Goal: Find specific page/section: Find specific page/section

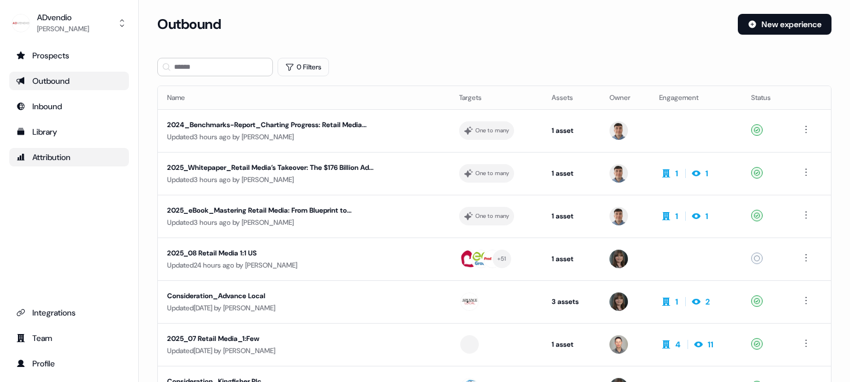
click at [50, 156] on div "Attribution" at bounding box center [69, 157] width 106 height 12
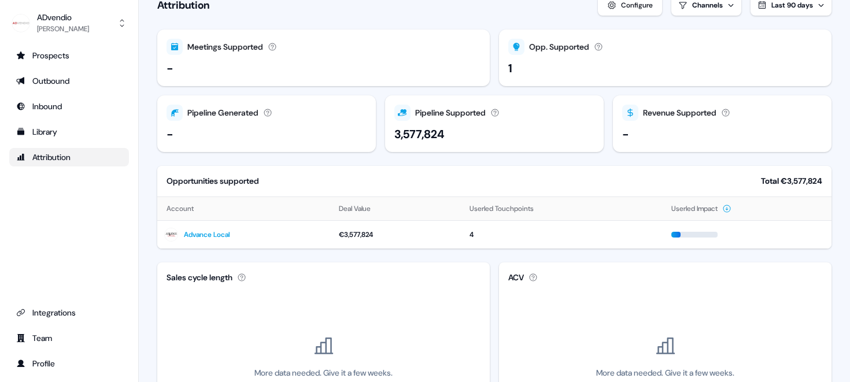
scroll to position [13, 0]
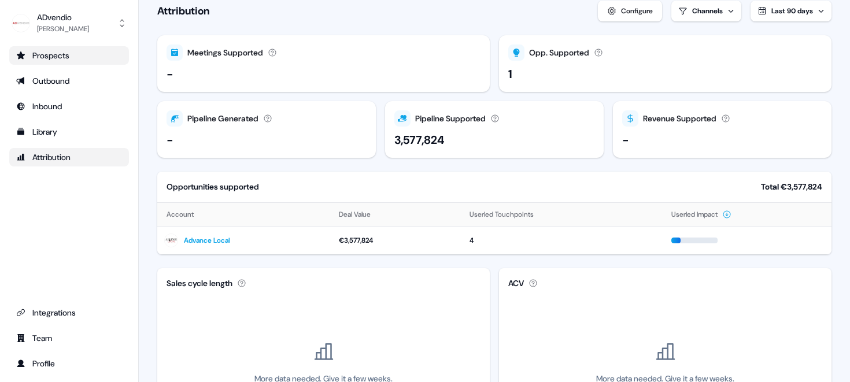
click at [47, 51] on div "Prospects" at bounding box center [69, 56] width 106 height 12
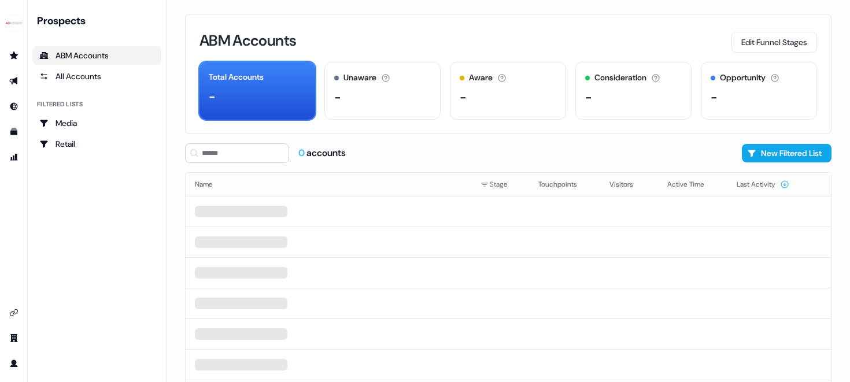
click at [82, 58] on div "ABM Accounts" at bounding box center [96, 56] width 115 height 12
